Goal: Task Accomplishment & Management: Manage account settings

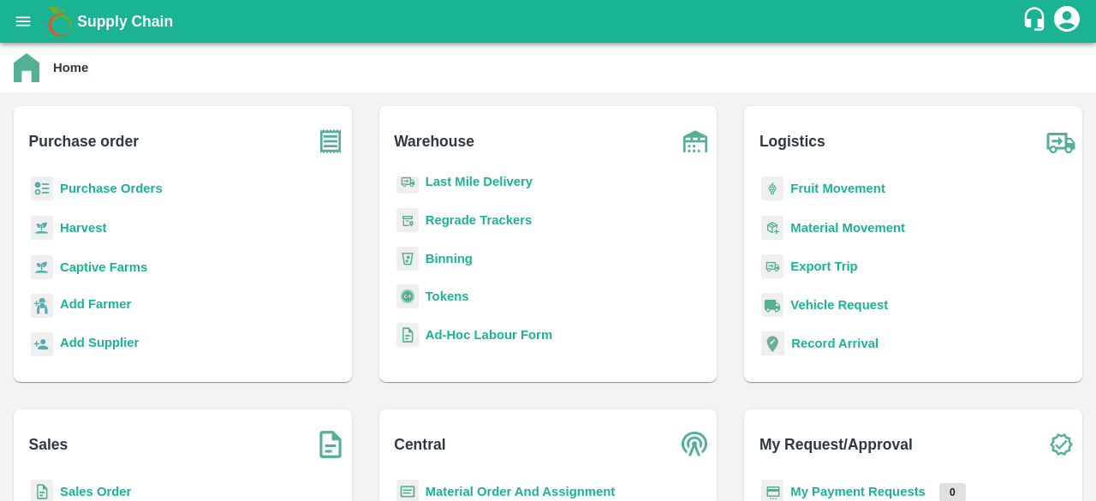
scroll to position [197, 0]
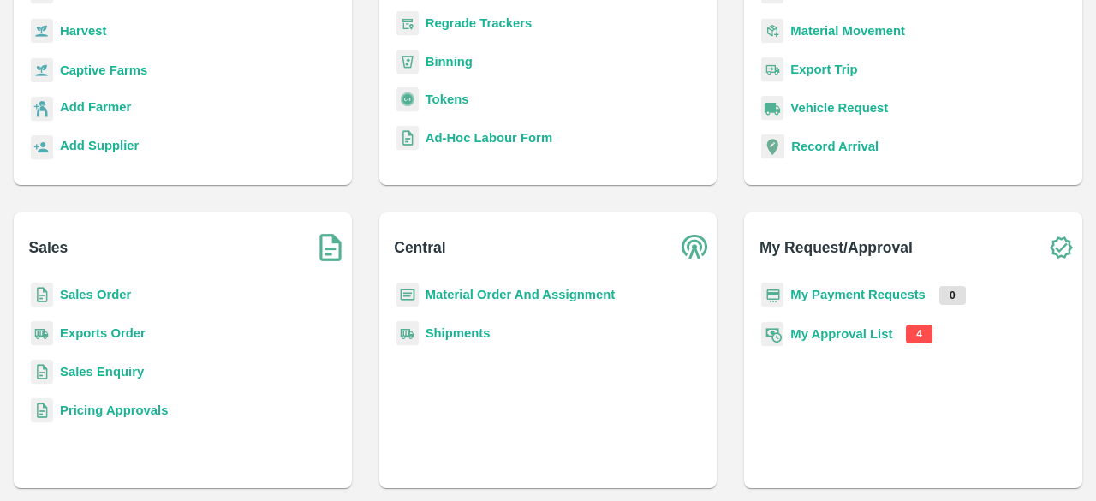
click at [811, 329] on b "My Approval List" at bounding box center [841, 334] width 102 height 14
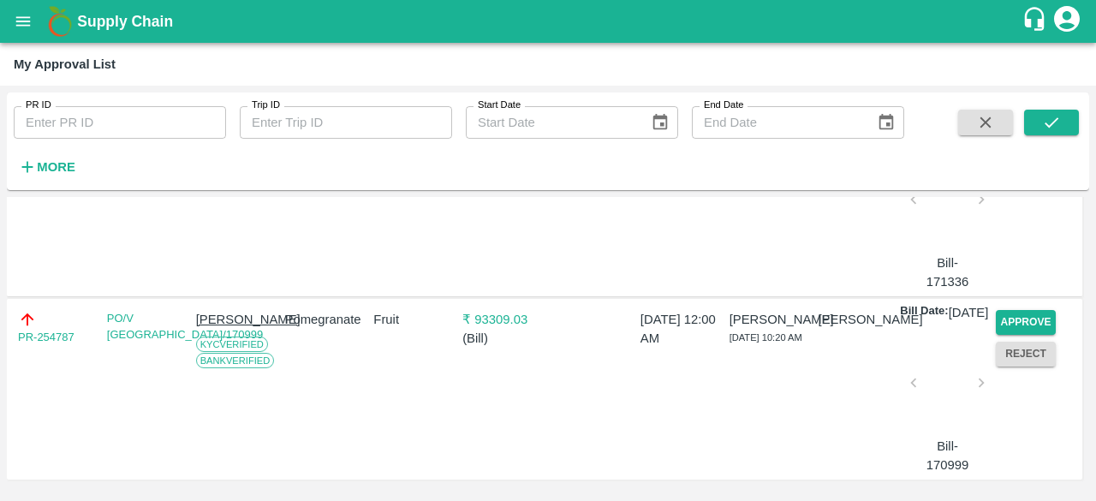
scroll to position [639, 0]
click at [1009, 310] on button "Approve" at bounding box center [1026, 322] width 60 height 25
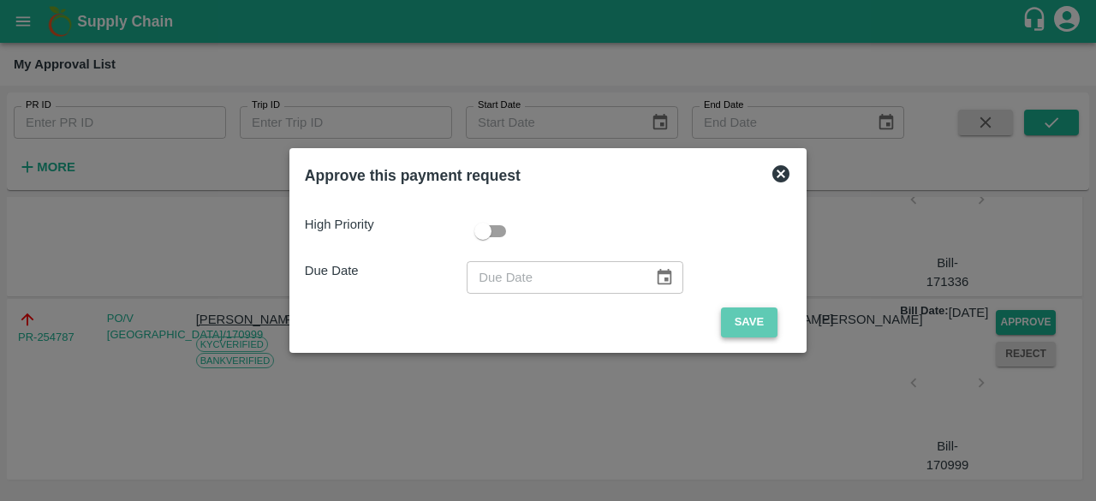
click at [756, 321] on button "Save" at bounding box center [749, 322] width 57 height 30
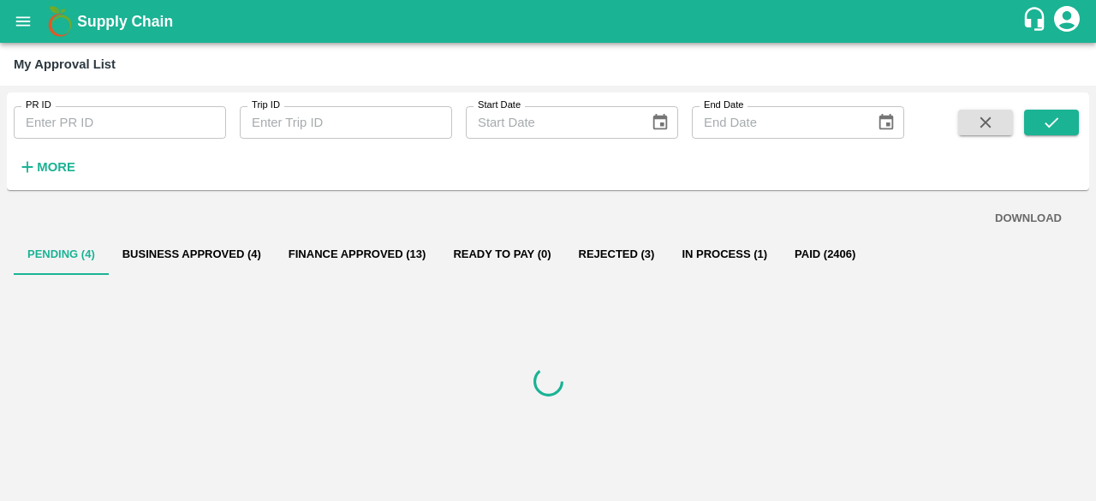
scroll to position [0, 0]
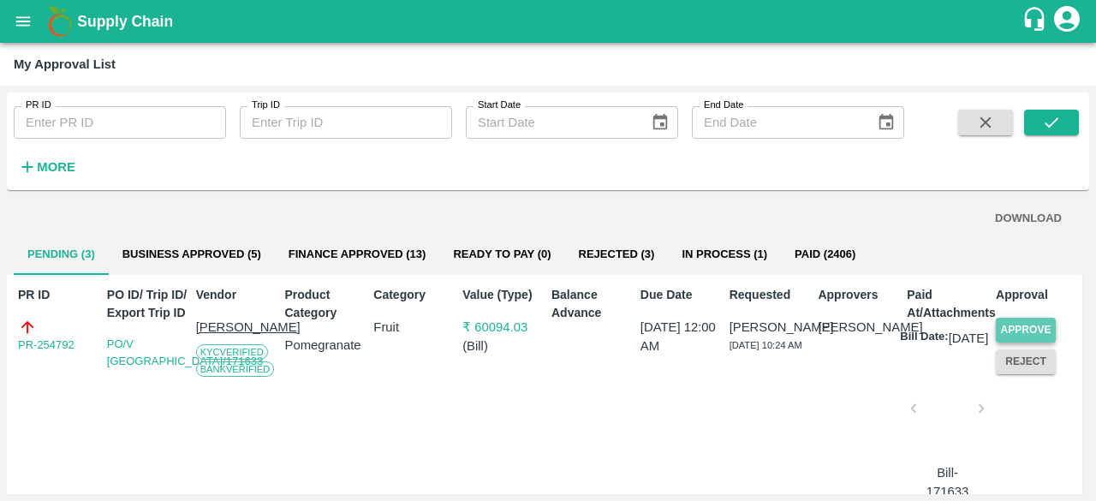
click at [1023, 334] on button "Approve" at bounding box center [1026, 330] width 60 height 25
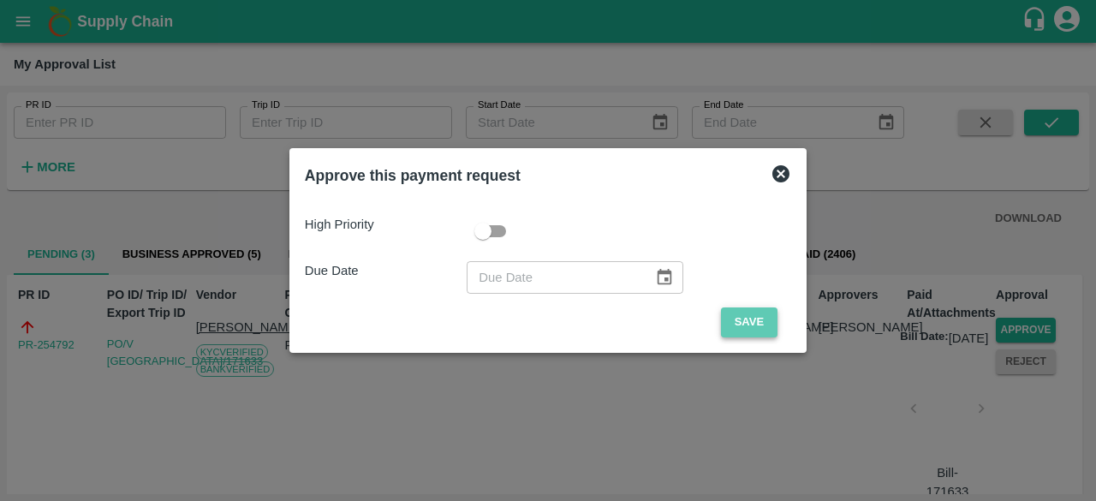
click at [748, 315] on button "Save" at bounding box center [749, 322] width 57 height 30
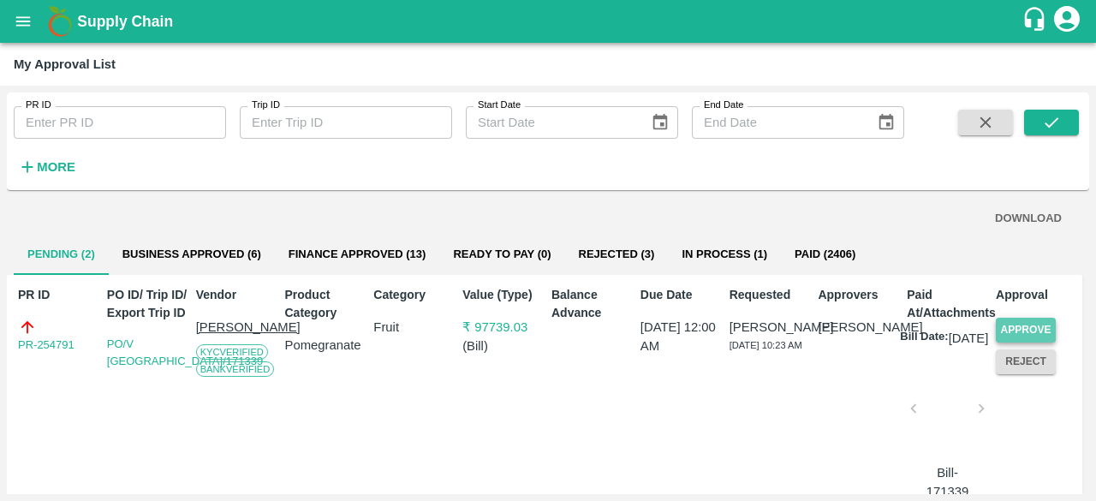
click at [1017, 328] on button "Approve" at bounding box center [1026, 330] width 60 height 25
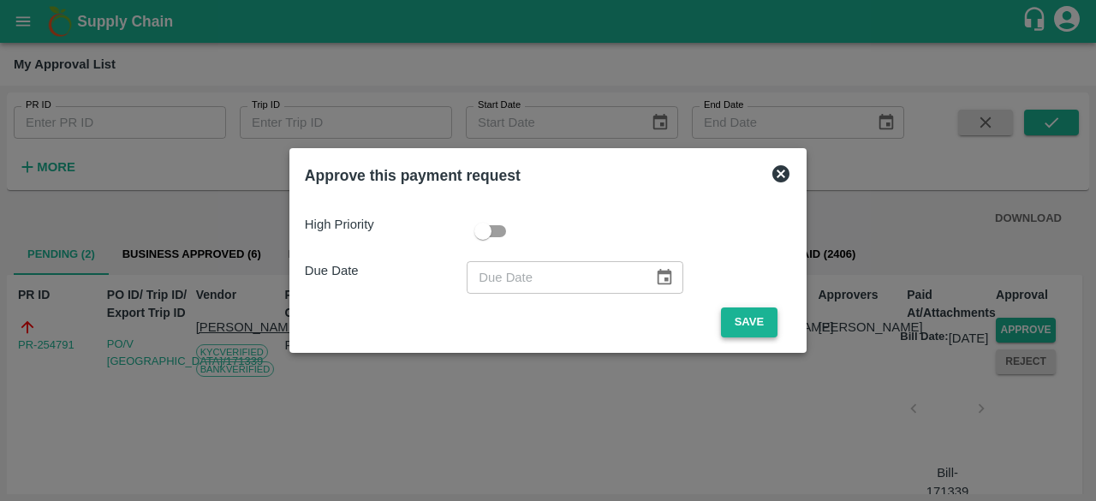
click at [740, 318] on button "Save" at bounding box center [749, 322] width 57 height 30
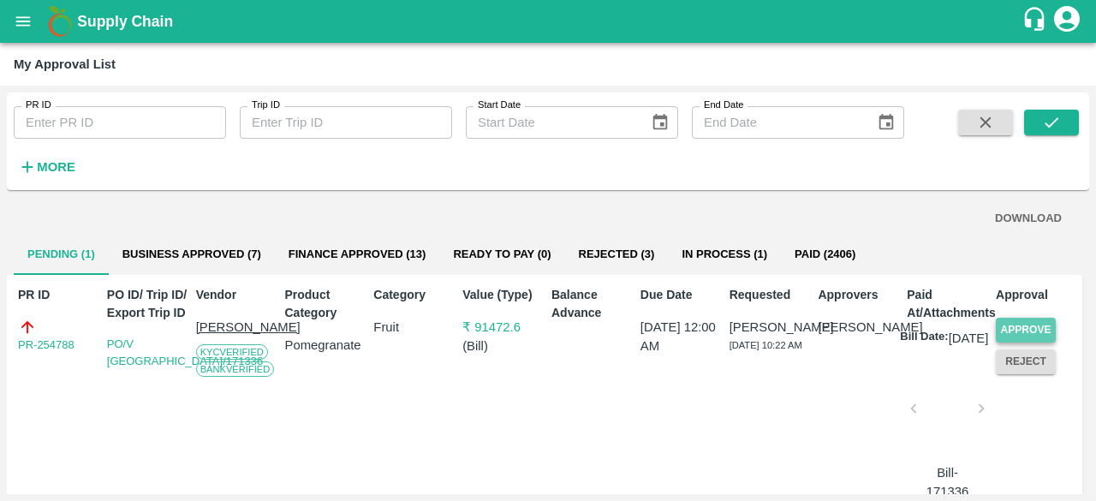
click at [1026, 324] on button "Approve" at bounding box center [1026, 330] width 60 height 25
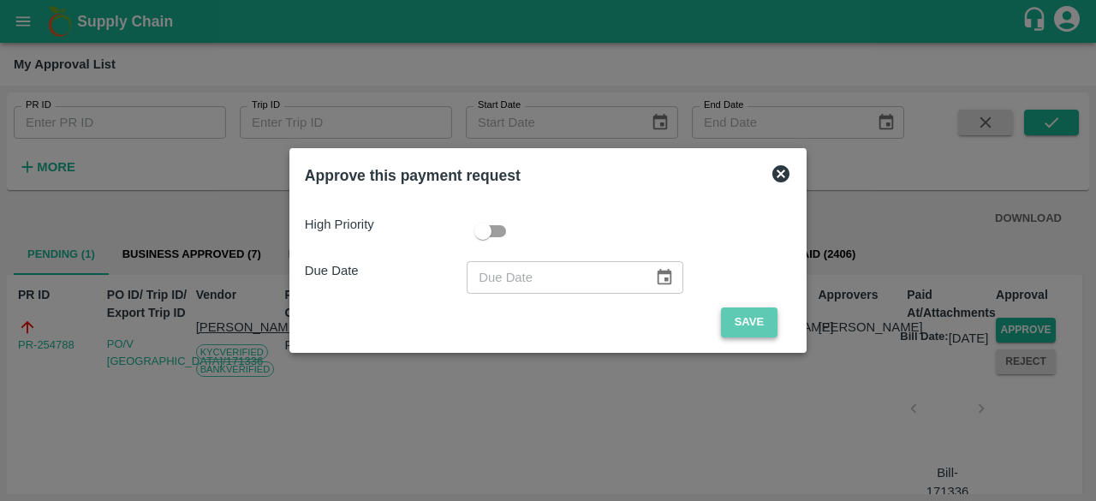
click at [751, 323] on button "Save" at bounding box center [749, 322] width 57 height 30
